Goal: Task Accomplishment & Management: Use online tool/utility

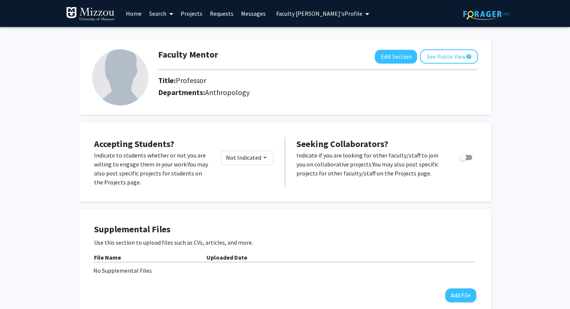
click at [287, 13] on span "Faculty [PERSON_NAME]'s Profile" at bounding box center [319, 13] width 86 height 7
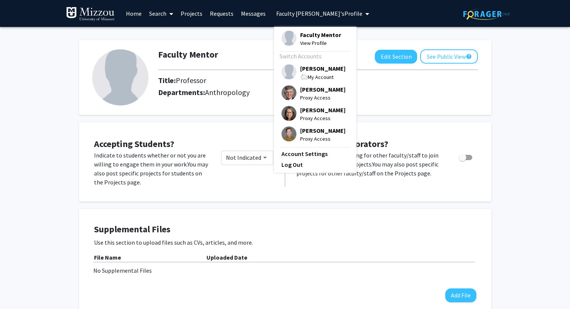
click at [313, 69] on span "[PERSON_NAME]" at bounding box center [322, 68] width 45 height 8
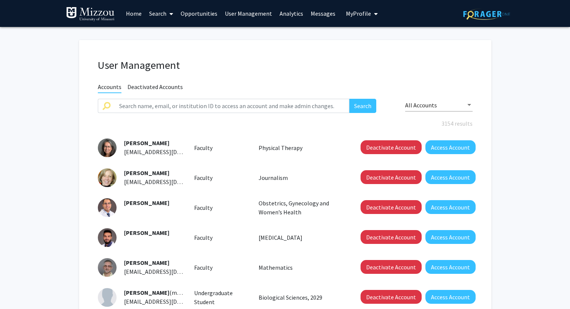
click at [250, 15] on link "User Management" at bounding box center [248, 13] width 55 height 26
click at [322, 104] on input "text" at bounding box center [232, 106] width 235 height 14
click at [315, 107] on input "text" at bounding box center [232, 106] width 235 height 14
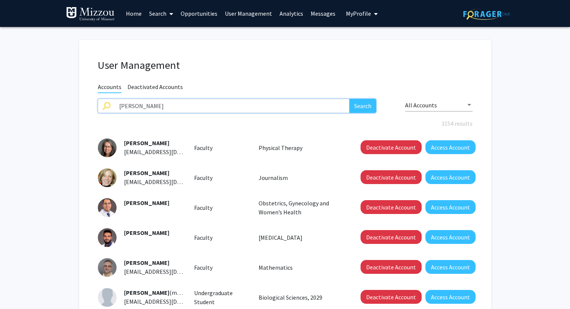
type input "[PERSON_NAME]"
click at [349, 99] on button "Search" at bounding box center [362, 106] width 27 height 14
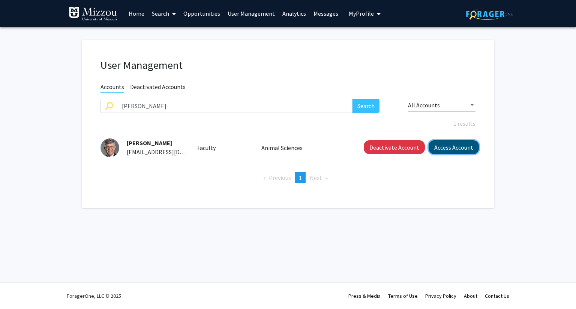
click at [447, 152] on button "Access Account" at bounding box center [453, 148] width 50 height 14
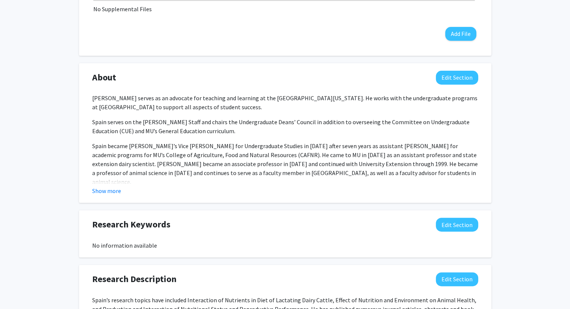
scroll to position [321, 0]
